Goal: Task Accomplishment & Management: Manage account settings

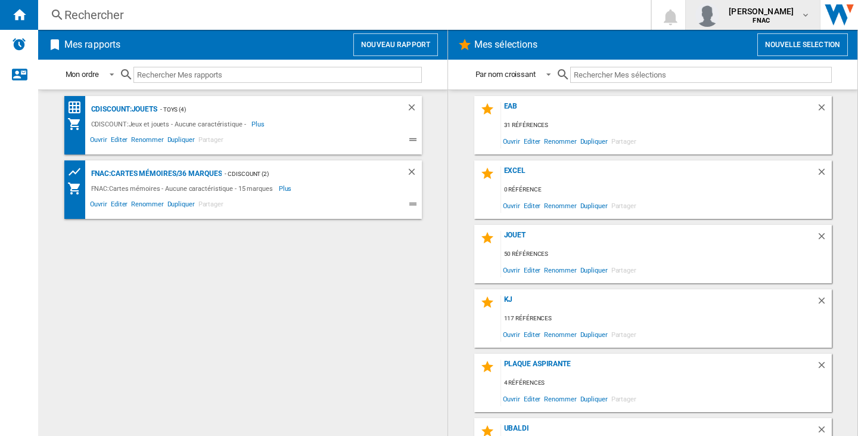
click at [729, 8] on span "felana lilia raharivololona" at bounding box center [761, 11] width 65 height 12
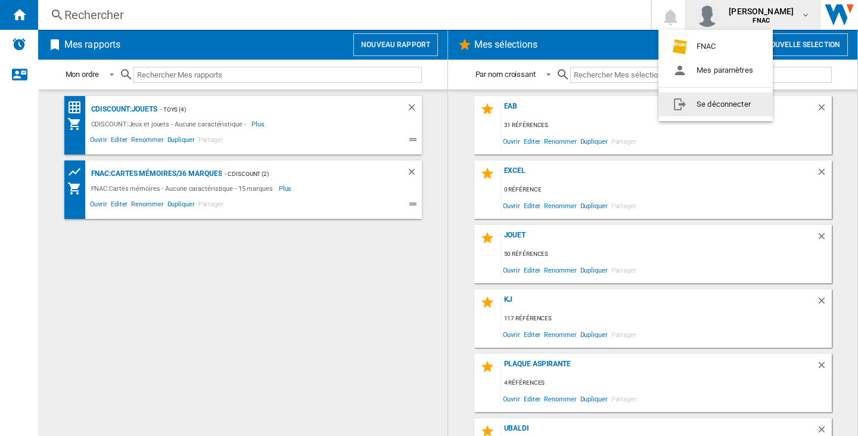
click at [712, 107] on button "Se déconnecter" at bounding box center [716, 104] width 114 height 24
